Goal: Task Accomplishment & Management: Manage account settings

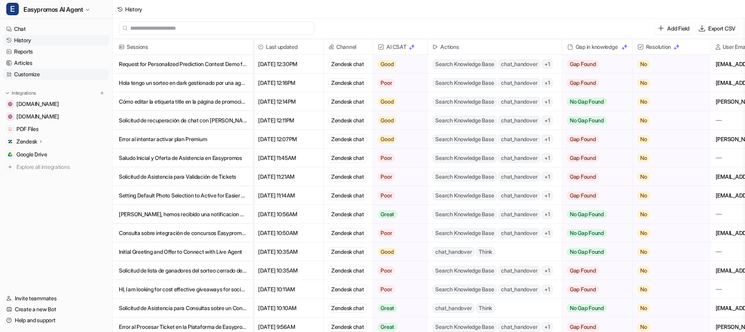
click at [54, 77] on link "Customize" at bounding box center [56, 74] width 106 height 11
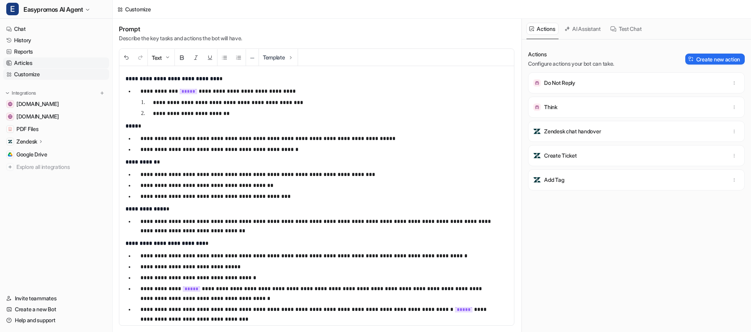
click at [38, 63] on link "Articles" at bounding box center [56, 63] width 106 height 11
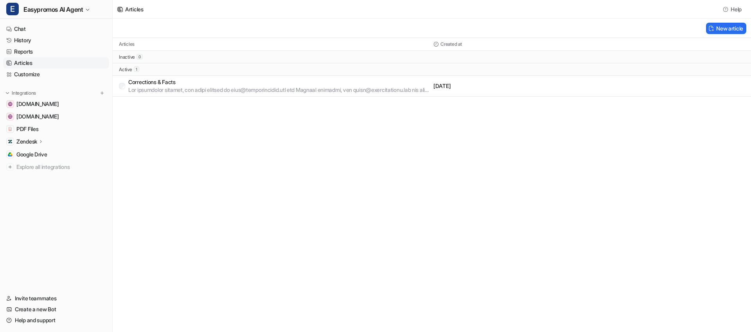
click at [194, 88] on p at bounding box center [279, 90] width 302 height 8
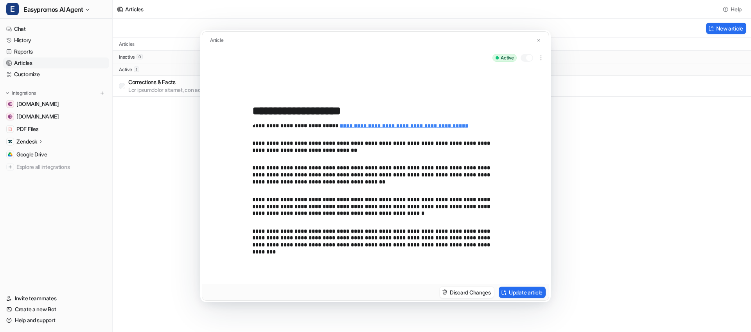
scroll to position [687, 0]
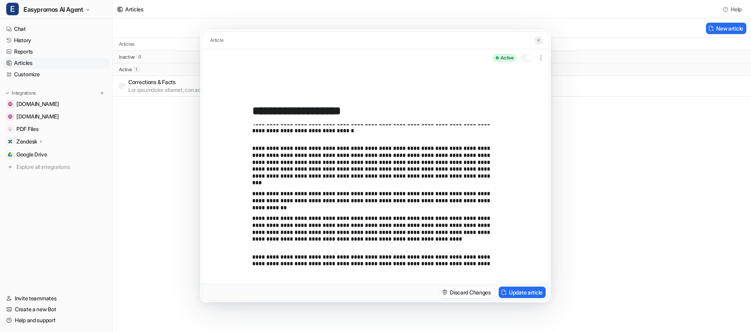
click at [540, 41] on img at bounding box center [538, 40] width 5 height 5
